Goal: Register for event/course

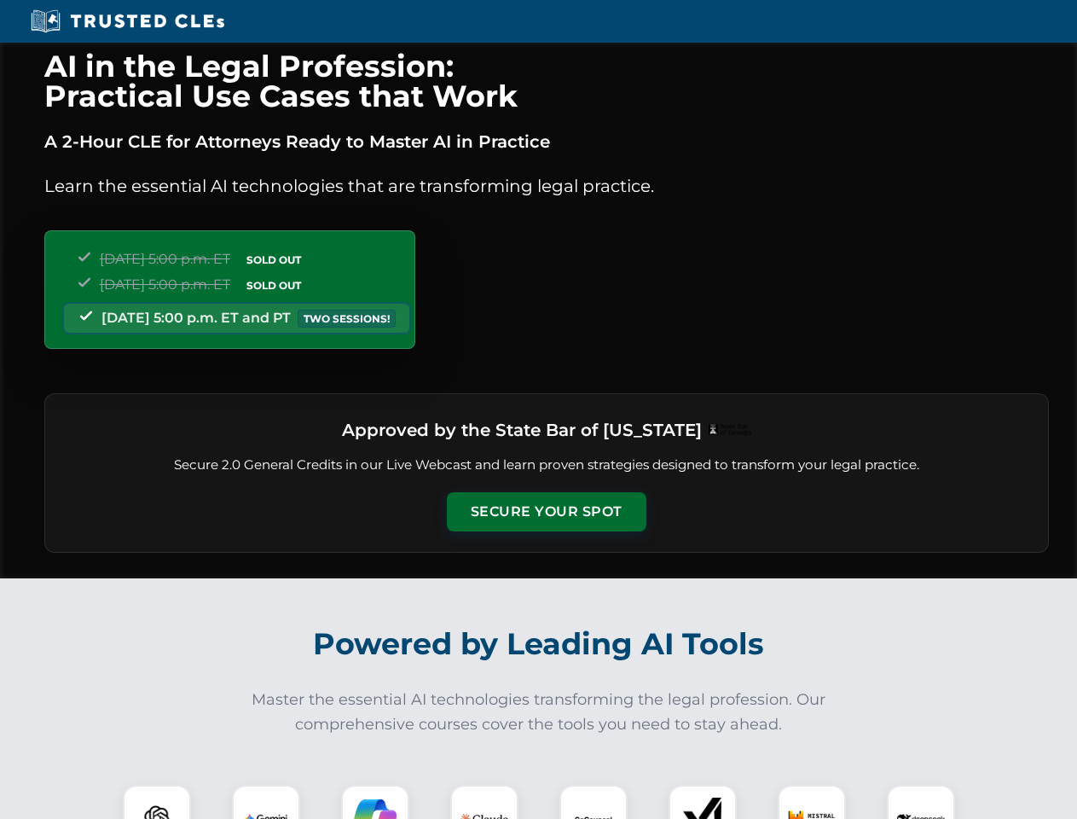
click at [546, 512] on button "Secure Your Spot" at bounding box center [547, 511] width 200 height 39
click at [157, 802] on img at bounding box center [156, 818] width 49 height 49
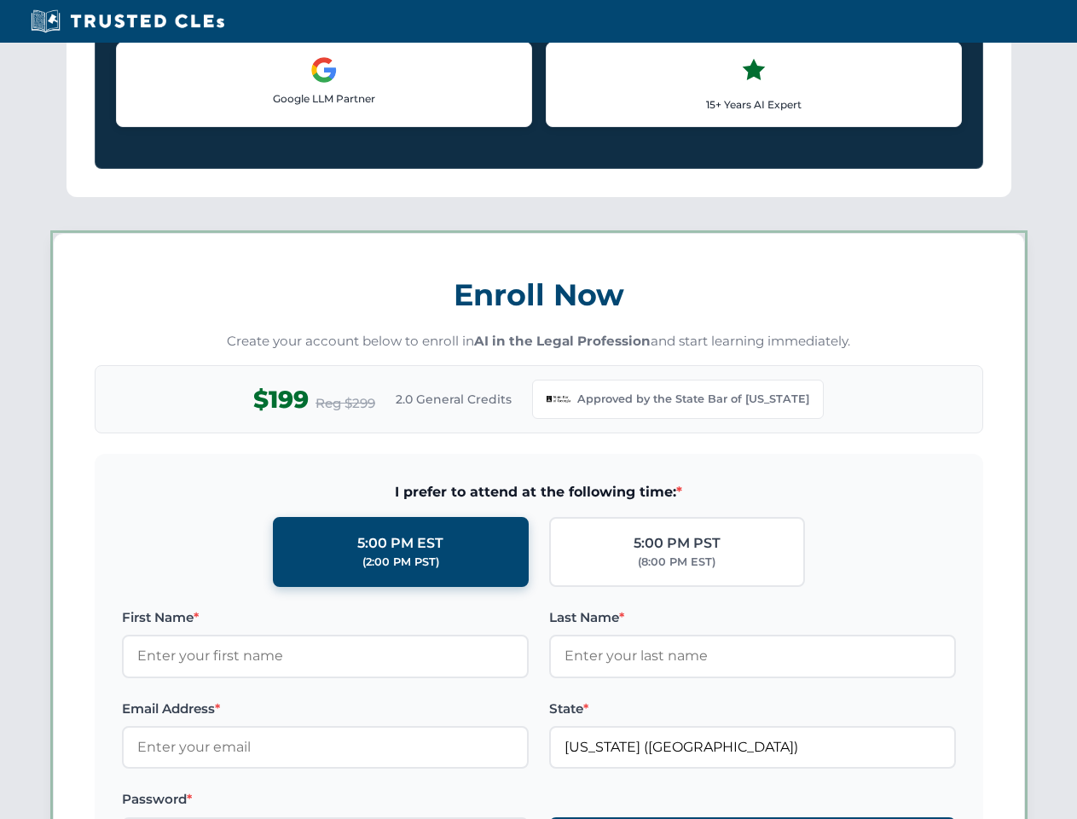
click at [375, 802] on label "Password *" at bounding box center [325, 799] width 407 height 20
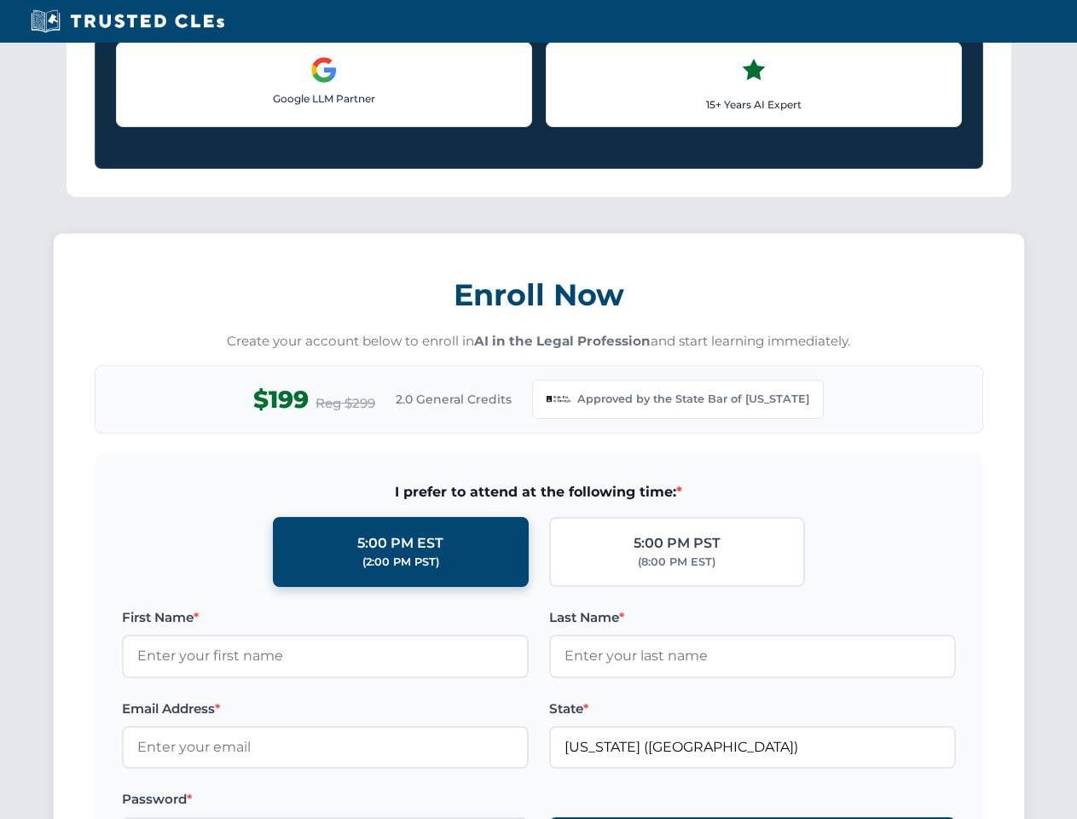
scroll to position [1662, 0]
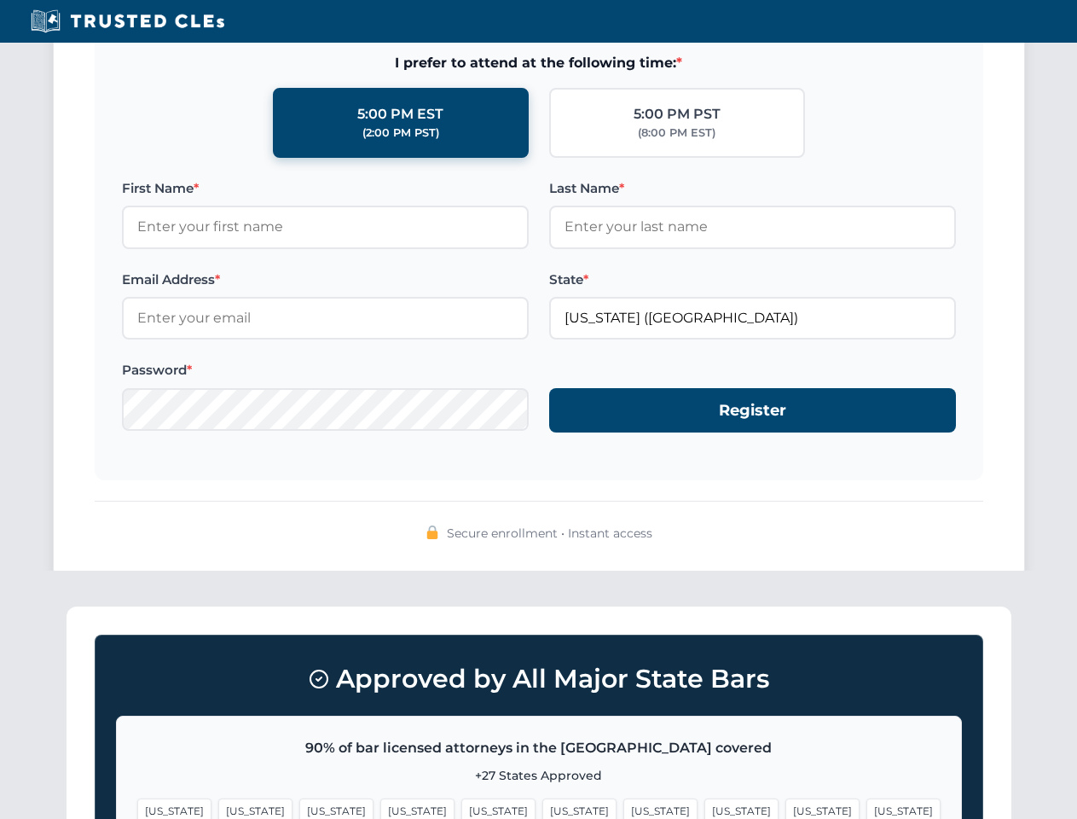
click at [623, 802] on span "[US_STATE]" at bounding box center [660, 810] width 74 height 25
click at [785, 802] on span "[US_STATE]" at bounding box center [822, 810] width 74 height 25
